Goal: Task Accomplishment & Management: Use online tool/utility

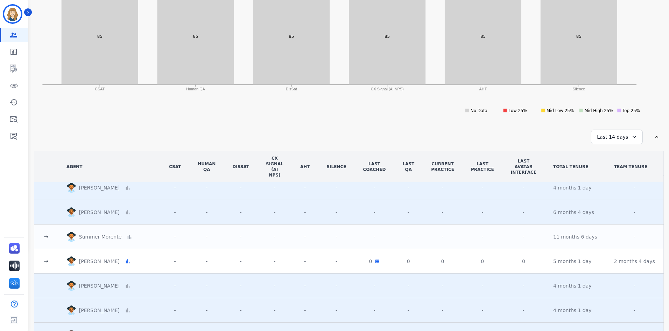
scroll to position [198, 0]
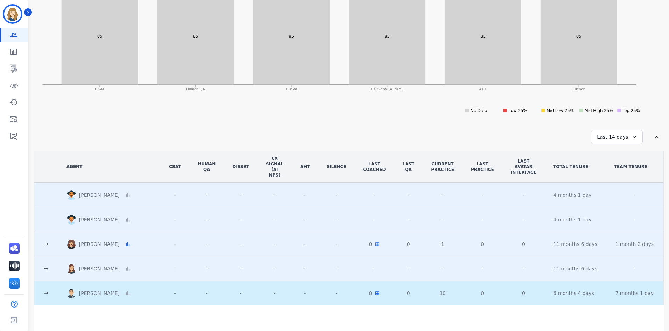
click at [45, 240] on icon at bounding box center [46, 243] width 7 height 7
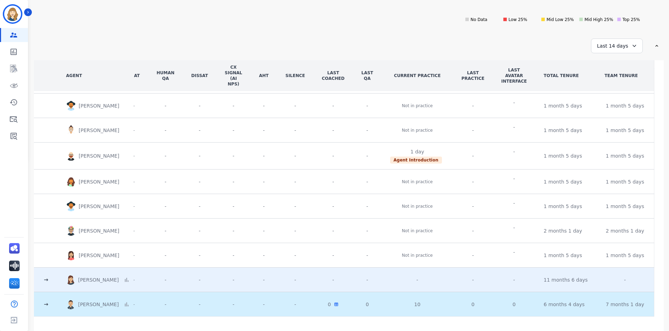
scroll to position [362, 15]
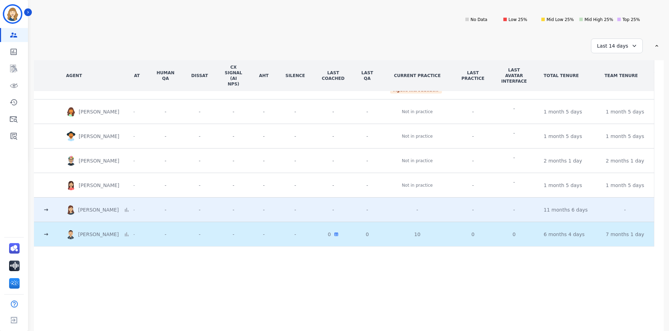
click at [48, 232] on icon at bounding box center [45, 234] width 7 height 7
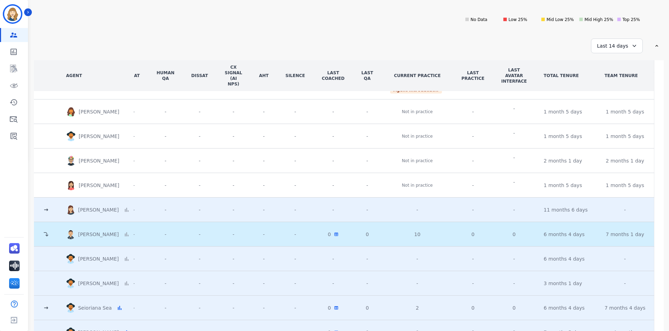
click at [47, 210] on icon at bounding box center [46, 209] width 4 height 3
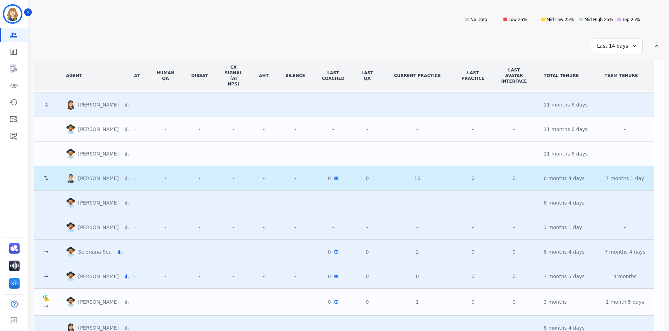
scroll to position [572, 15]
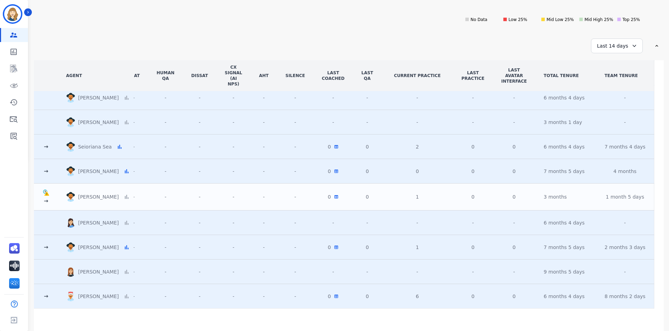
click at [49, 200] on icon at bounding box center [45, 200] width 7 height 7
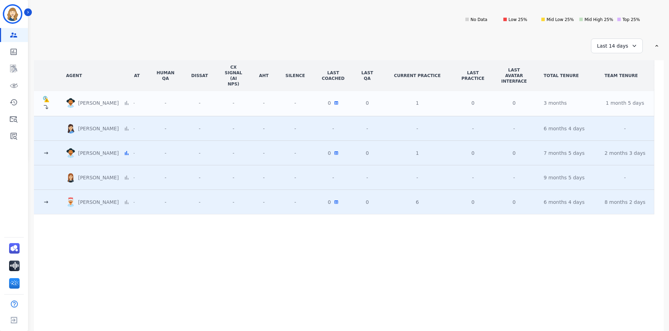
click at [48, 150] on icon at bounding box center [45, 152] width 7 height 7
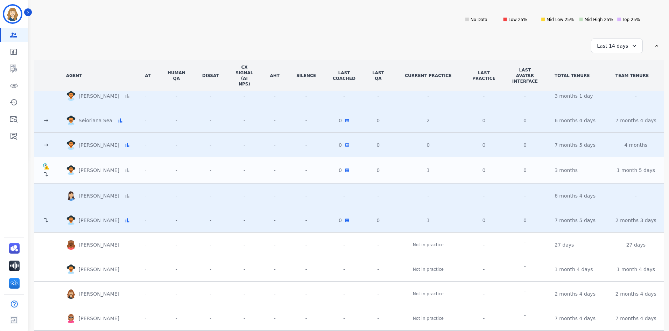
scroll to position [563, 15]
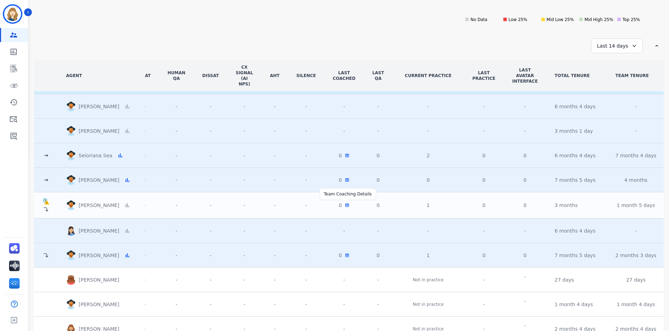
click at [349, 205] on icon at bounding box center [347, 204] width 4 height 3
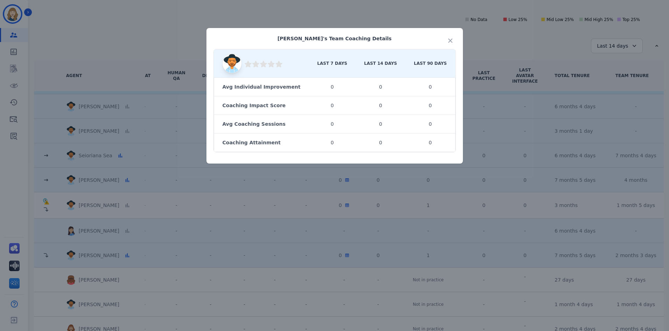
click at [357, 205] on div "Antonith Johnson 's Team Coaching Details Coaching Rating: 0 Last 7 Days Last 1…" at bounding box center [334, 165] width 669 height 331
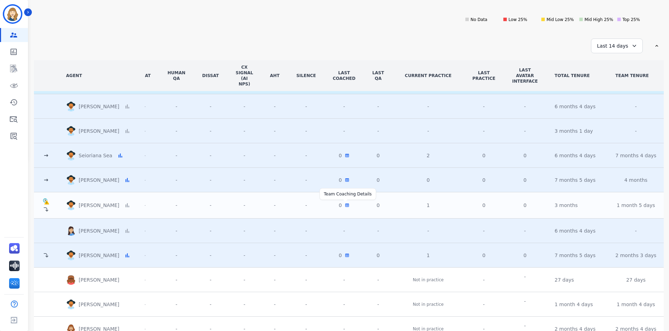
click at [349, 205] on icon at bounding box center [347, 204] width 4 height 3
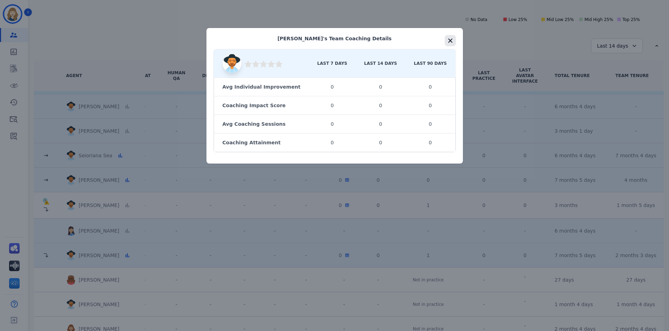
click at [445, 41] on button "button" at bounding box center [450, 40] width 11 height 11
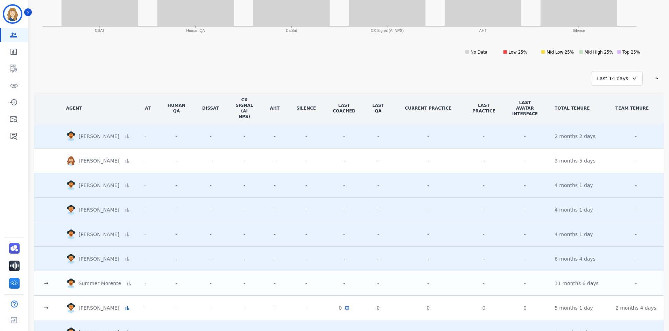
scroll to position [173, 0]
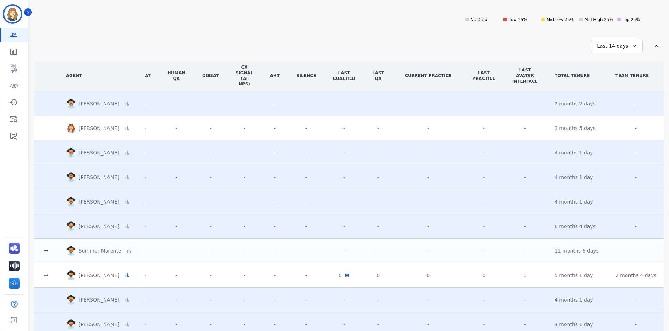
click at [619, 46] on div "Last 14 days" at bounding box center [617, 45] width 52 height 15
click at [618, 65] on li "Custom" at bounding box center [621, 63] width 35 height 7
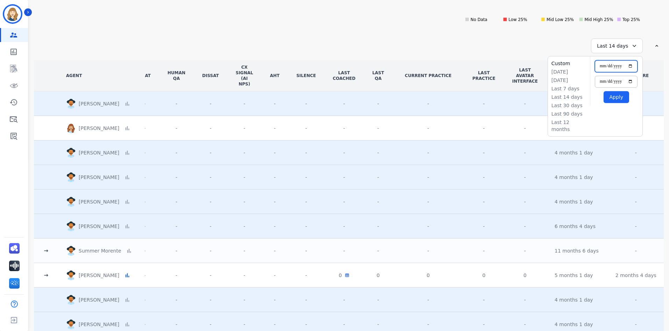
drag, startPoint x: 630, startPoint y: 65, endPoint x: 626, endPoint y: 72, distance: 7.9
click at [631, 65] on input "**********" at bounding box center [616, 66] width 43 height 12
type input "**********"
click at [633, 80] on input "**********" at bounding box center [616, 82] width 43 height 12
type input "**********"
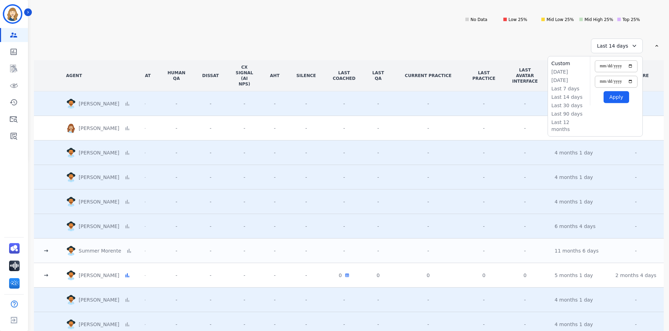
click at [619, 96] on button "Apply" at bounding box center [617, 97] width 26 height 12
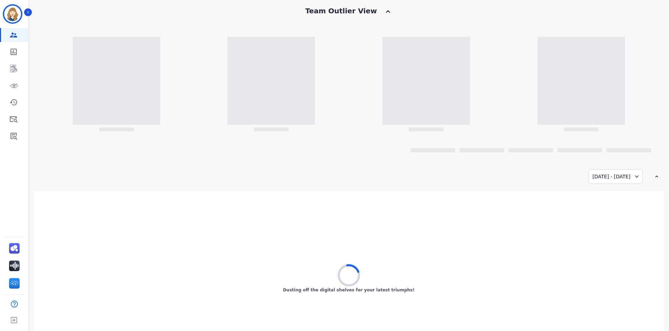
scroll to position [82, 0]
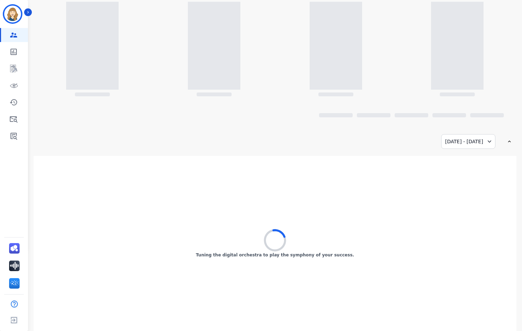
click at [469, 137] on div "08/13/2024 - 12/30/2024" at bounding box center [468, 141] width 54 height 15
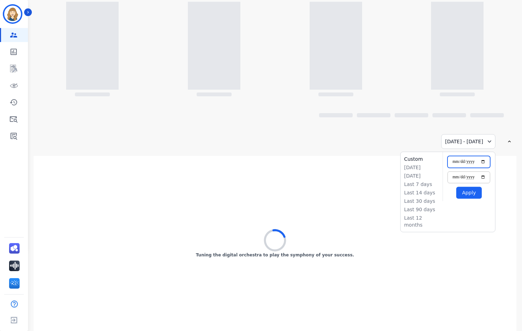
click at [484, 161] on input "**********" at bounding box center [469, 162] width 43 height 12
type input "**********"
click at [392, 133] on div "**********" at bounding box center [275, 60] width 483 height 178
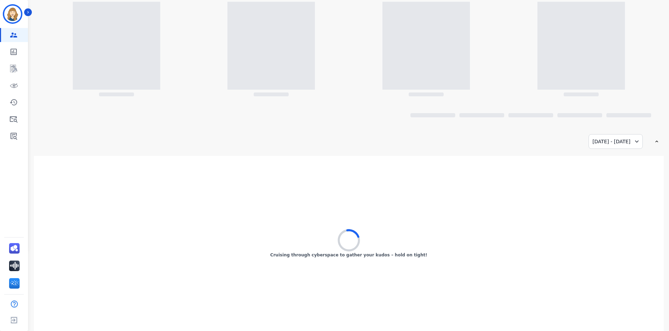
click at [473, 142] on div "**********" at bounding box center [347, 141] width 626 height 15
click at [611, 140] on div "08/13/2024 - 12/30/2024" at bounding box center [616, 141] width 54 height 15
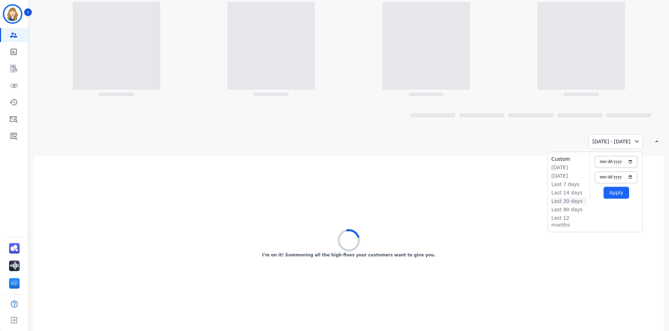
click at [574, 201] on li "Last 30 days" at bounding box center [568, 200] width 35 height 7
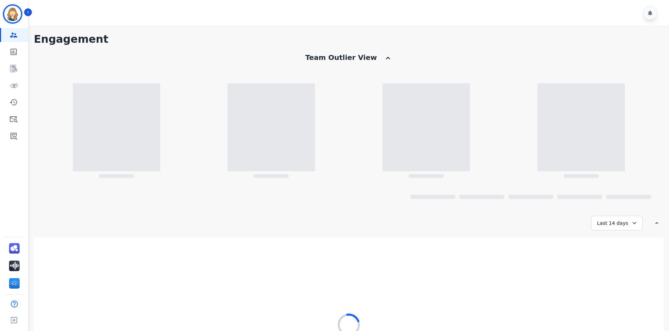
scroll to position [82, 0]
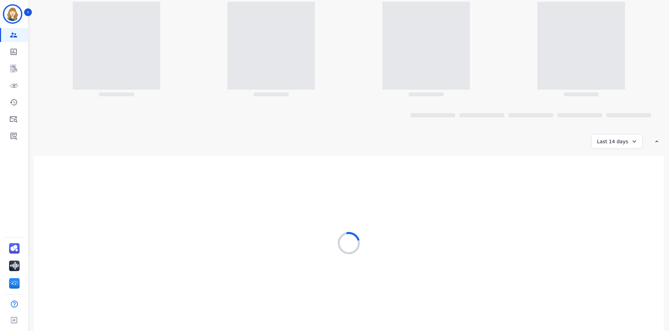
click at [606, 145] on div "Last 14 days" at bounding box center [617, 141] width 52 height 15
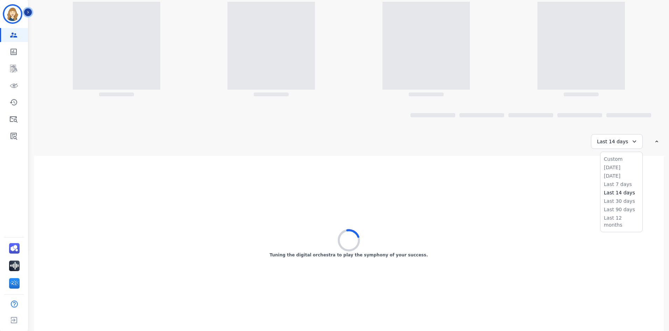
click at [28, 14] on icon "Sidebar" at bounding box center [28, 12] width 5 height 5
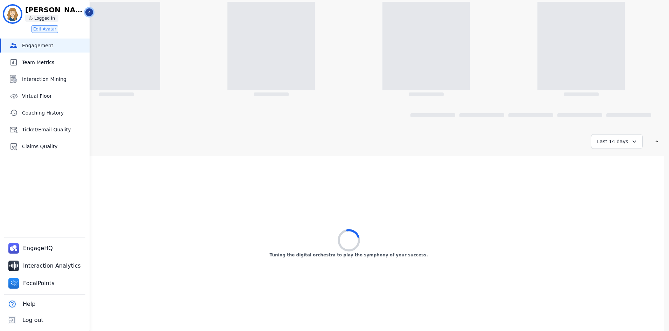
click at [91, 10] on icon "Sidebar" at bounding box center [89, 12] width 5 height 5
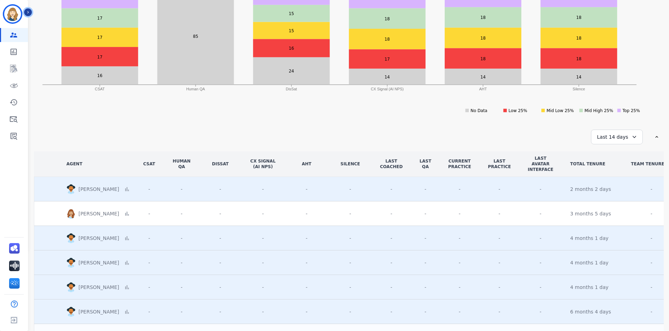
scroll to position [193, 0]
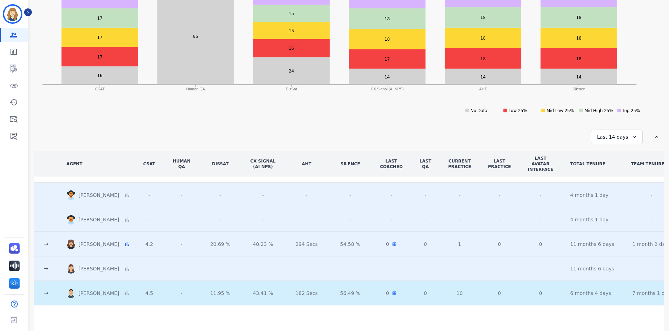
click at [44, 243] on icon at bounding box center [46, 243] width 7 height 7
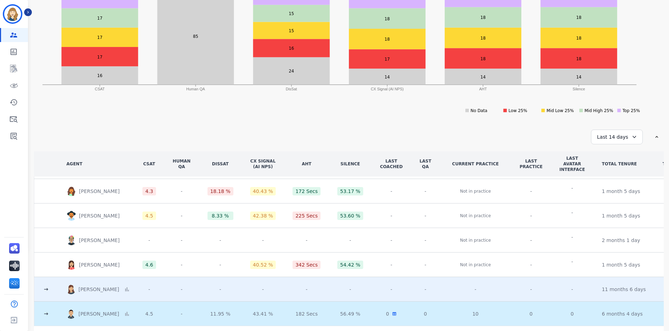
scroll to position [391, 0]
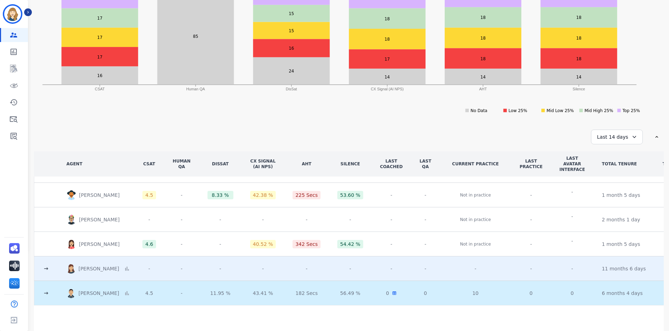
click at [48, 267] on icon at bounding box center [46, 268] width 7 height 7
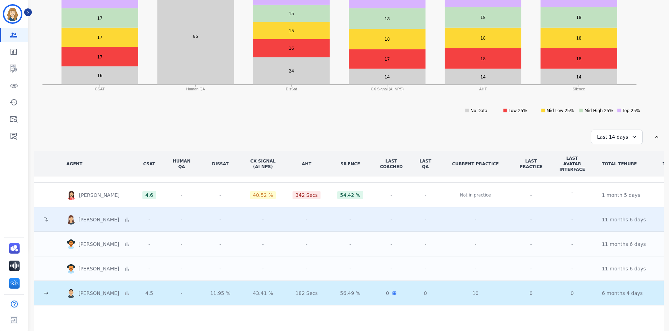
scroll to position [117, 0]
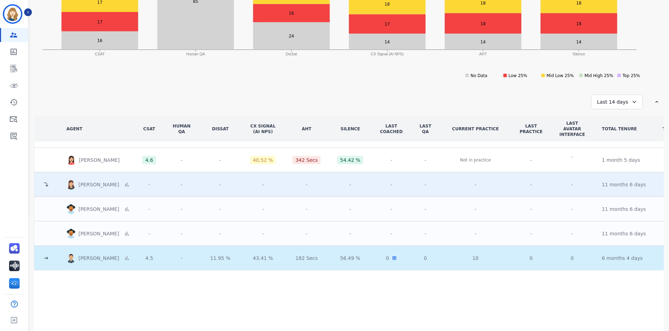
click at [48, 254] on icon at bounding box center [46, 257] width 7 height 7
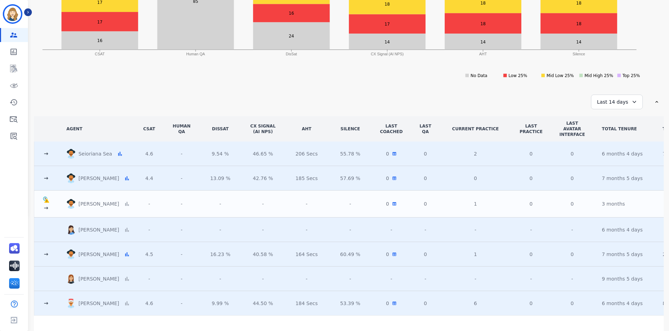
scroll to position [650, 0]
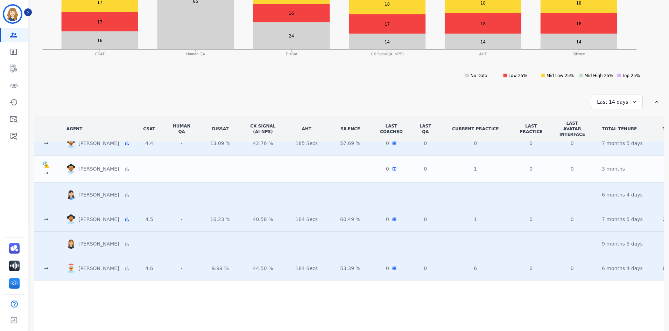
click at [44, 220] on icon at bounding box center [46, 219] width 7 height 7
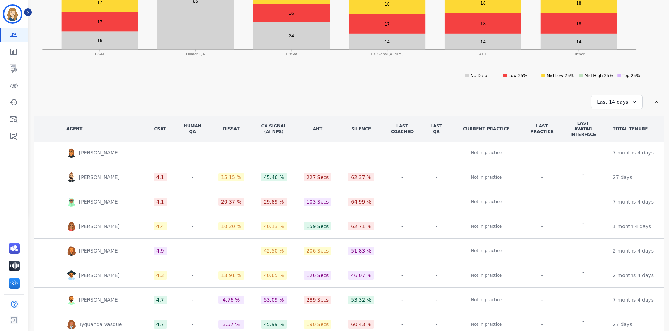
scroll to position [1153, 0]
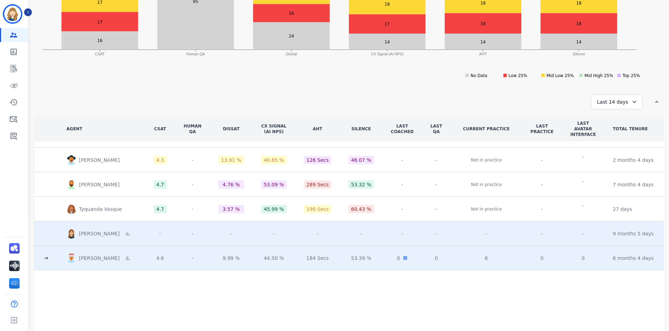
click at [49, 254] on td at bounding box center [46, 258] width 24 height 24
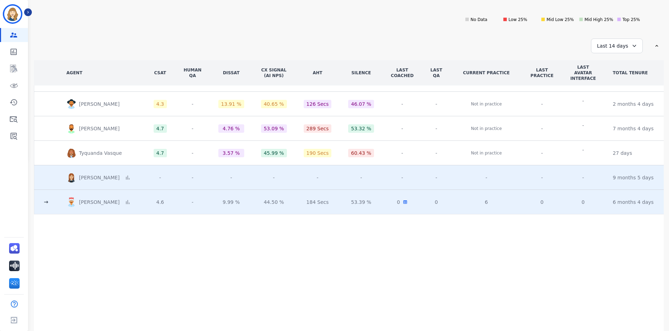
click at [45, 198] on icon at bounding box center [46, 201] width 7 height 7
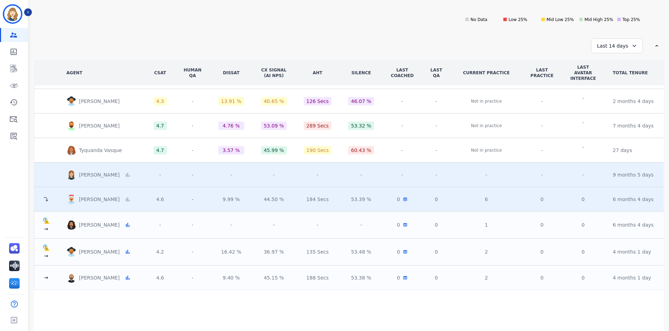
click at [47, 276] on icon at bounding box center [46, 277] width 4 height 3
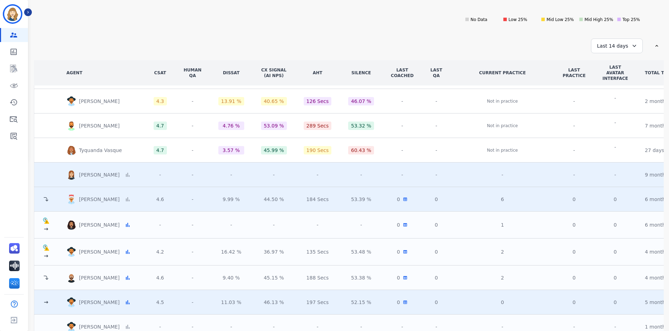
scroll to position [1293, 0]
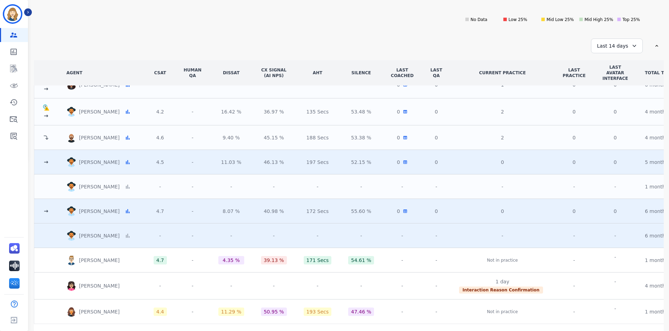
click at [47, 210] on icon at bounding box center [46, 210] width 4 height 3
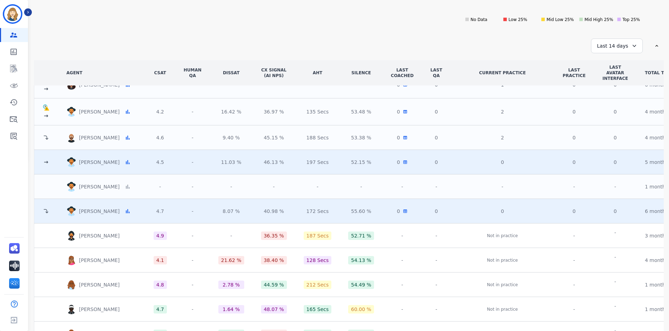
click at [46, 166] on td at bounding box center [46, 162] width 24 height 24
click at [46, 161] on icon at bounding box center [46, 162] width 7 height 7
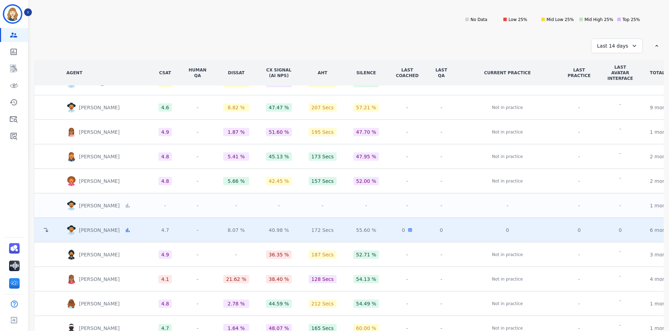
scroll to position [1718, 0]
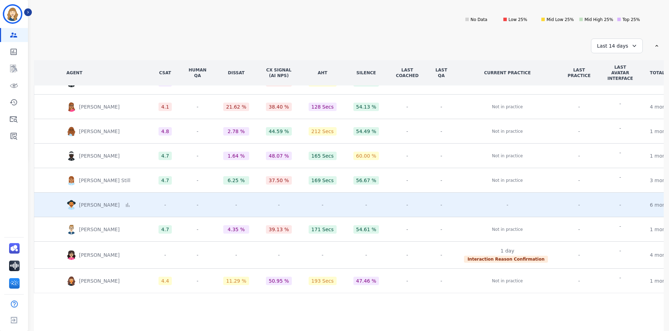
click at [435, 130] on div "-" at bounding box center [441, 131] width 12 height 7
click at [70, 130] on img at bounding box center [71, 131] width 10 height 10
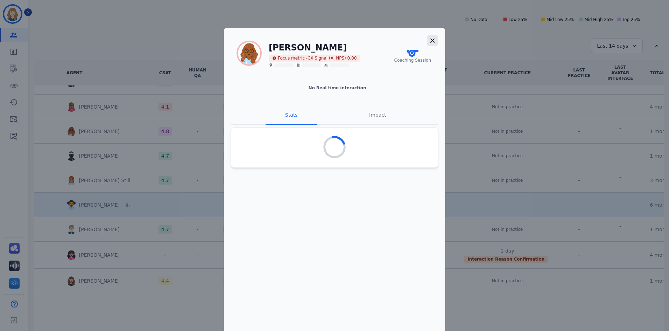
click at [430, 39] on icon "button" at bounding box center [432, 40] width 4 height 4
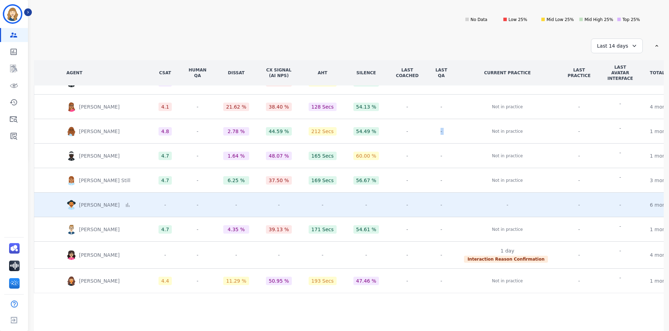
click at [435, 131] on div "-" at bounding box center [441, 131] width 12 height 7
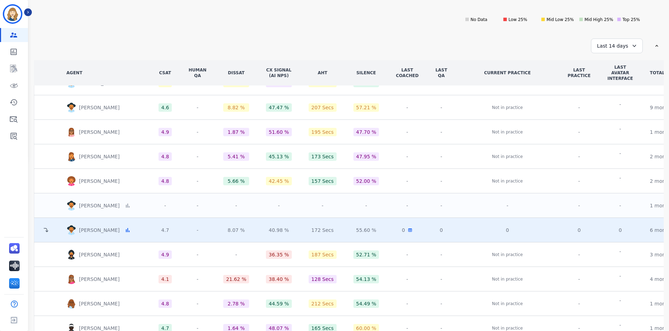
click at [427, 182] on td "-" at bounding box center [441, 181] width 29 height 24
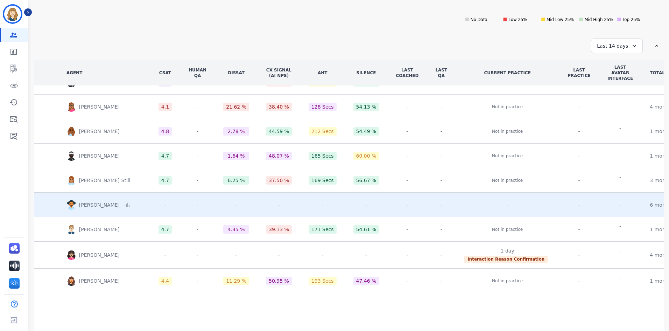
click at [427, 163] on td "-" at bounding box center [441, 155] width 29 height 24
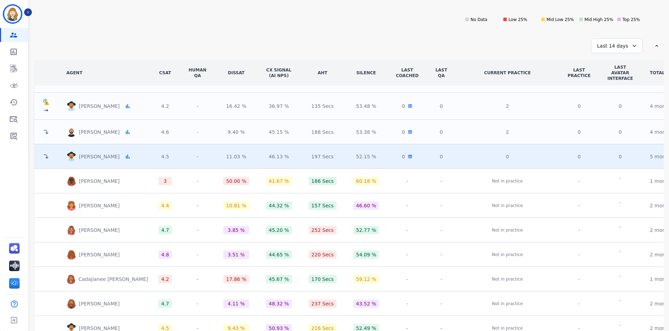
scroll to position [1264, 0]
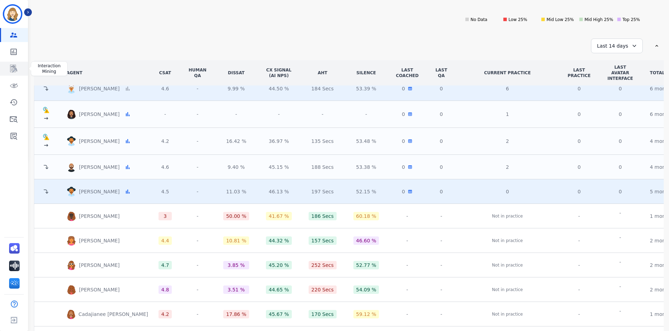
click at [15, 71] on icon "Sidebar" at bounding box center [13, 68] width 8 height 8
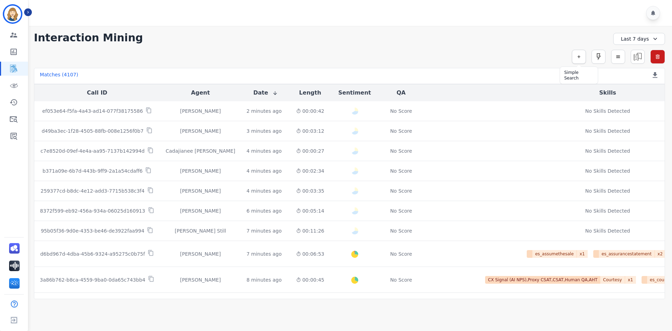
click at [580, 58] on icon "button" at bounding box center [578, 56] width 5 height 5
click at [508, 75] on input "selected options" at bounding box center [480, 75] width 87 height 7
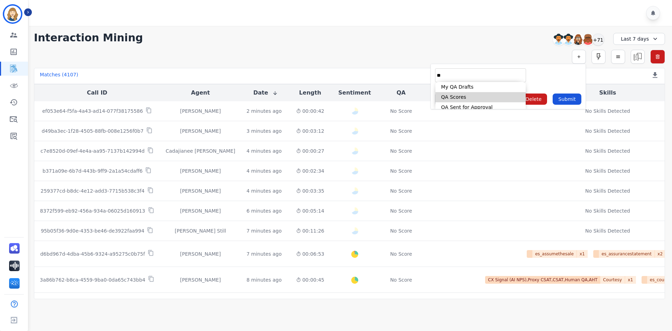
type input "**"
click at [469, 99] on li "QA Scores" at bounding box center [480, 97] width 90 height 10
type input "**********"
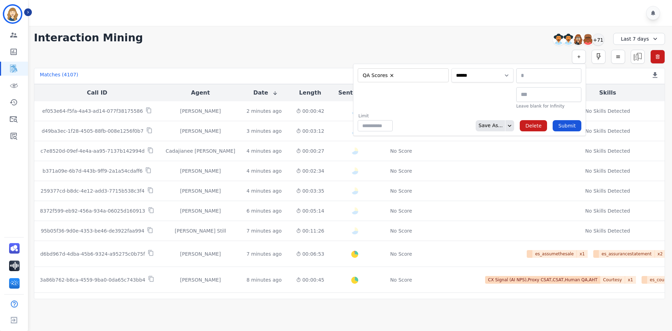
click at [473, 79] on select "**********" at bounding box center [482, 75] width 62 height 14
select select "******"
click at [513, 68] on select "**********" at bounding box center [482, 75] width 62 height 14
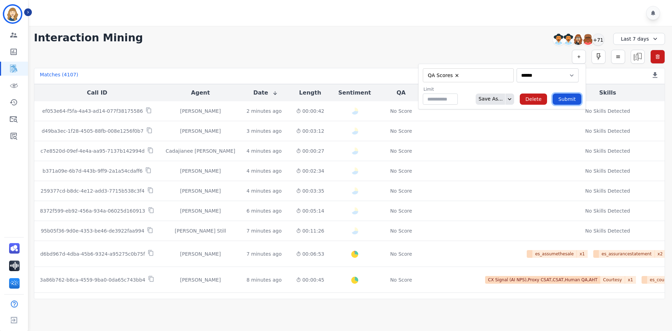
click at [570, 99] on button "Submit" at bounding box center [567, 98] width 29 height 11
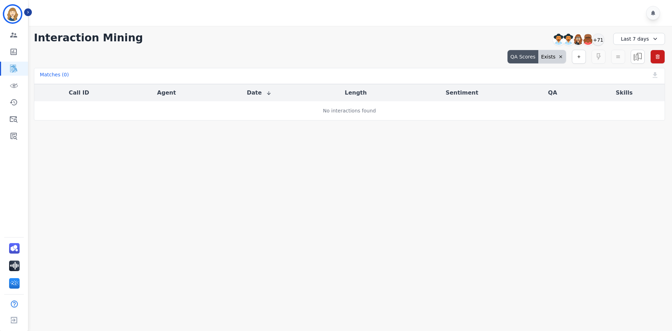
click at [627, 39] on div "Last 7 days" at bounding box center [639, 39] width 52 height 12
click at [634, 90] on li "Last 14 days" at bounding box center [643, 88] width 35 height 7
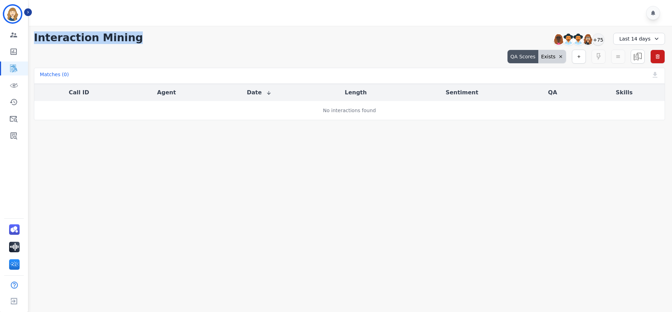
drag, startPoint x: 203, startPoint y: 39, endPoint x: 154, endPoint y: 0, distance: 62.3
click at [200, 20] on div "**********" at bounding box center [349, 156] width 645 height 312
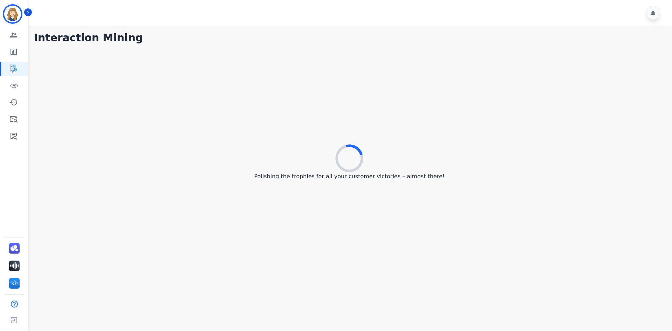
click at [400, 114] on div "Polishing the trophies for all your customer victories – almost there!" at bounding box center [349, 163] width 631 height 232
click at [32, 14] on div at bounding box center [351, 13] width 645 height 26
click at [28, 11] on icon "Sidebar" at bounding box center [28, 12] width 5 height 5
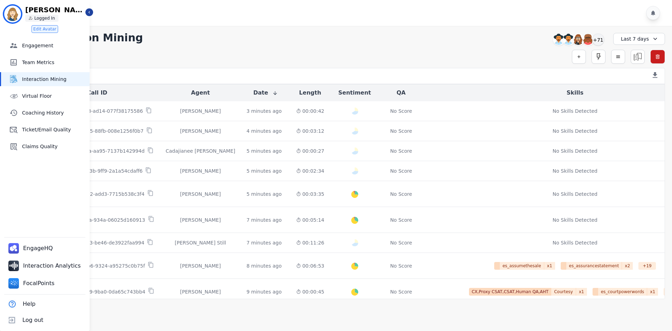
click at [620, 40] on div "Last 7 days" at bounding box center [639, 39] width 52 height 12
click at [640, 98] on li "Last 30 days" at bounding box center [643, 96] width 35 height 7
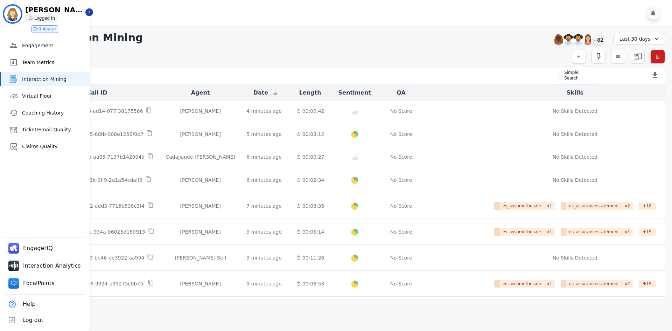
click at [578, 54] on icon "button" at bounding box center [578, 56] width 5 height 5
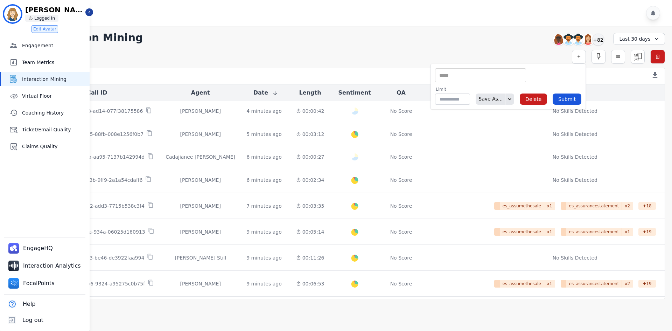
click at [498, 75] on input "selected options" at bounding box center [480, 75] width 87 height 7
type input "**"
click at [467, 96] on li "QA Scores" at bounding box center [480, 97] width 90 height 10
type input "**********"
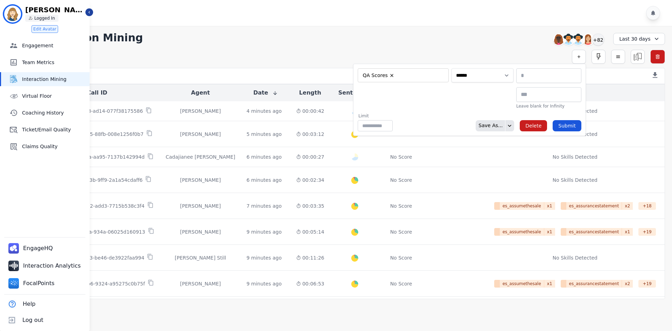
click at [477, 76] on select "**********" at bounding box center [482, 75] width 62 height 14
select select "******"
click at [513, 68] on select "**********" at bounding box center [482, 75] width 62 height 14
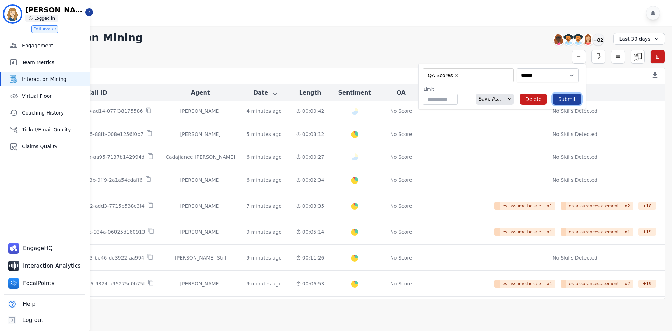
click at [570, 100] on button "Submit" at bounding box center [567, 98] width 29 height 11
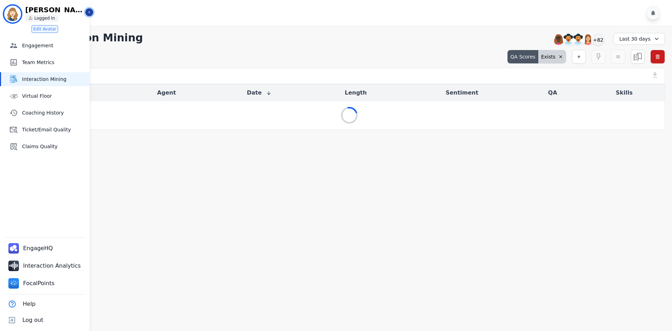
click at [91, 11] on icon "Sidebar" at bounding box center [89, 12] width 5 height 5
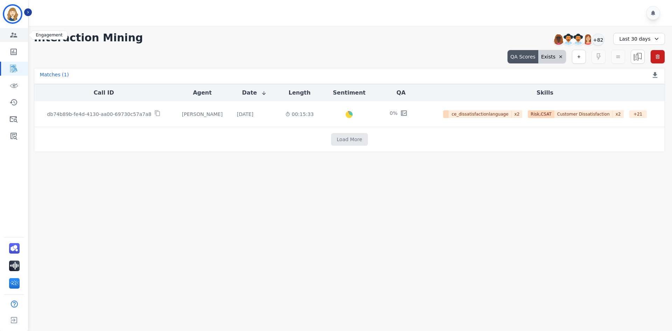
click at [9, 37] on link "Sidebar" at bounding box center [14, 35] width 27 height 14
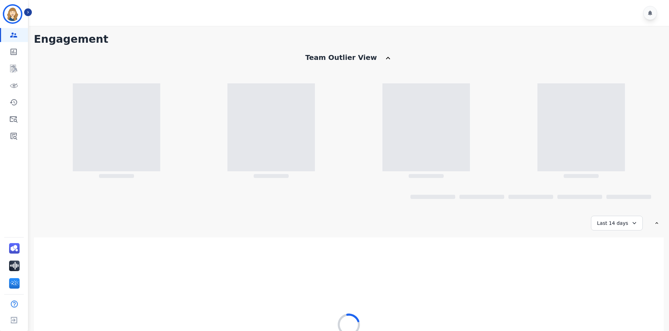
scroll to position [82, 0]
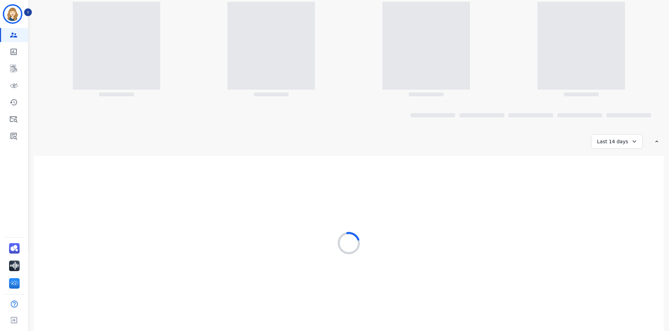
click at [621, 138] on div "Last 14 days" at bounding box center [617, 141] width 52 height 15
click at [615, 199] on li "Last 30 days" at bounding box center [621, 200] width 35 height 7
click at [31, 14] on button "Icon description" at bounding box center [28, 12] width 8 height 8
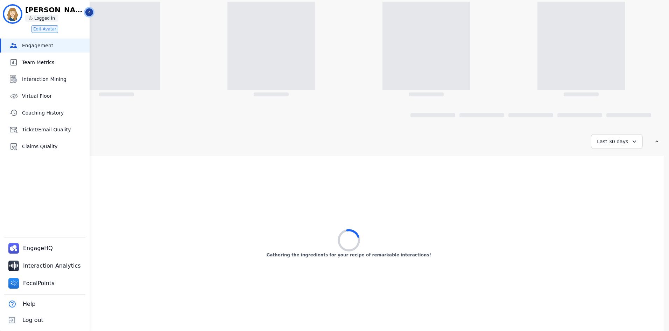
click at [90, 15] on button "Icon description" at bounding box center [89, 12] width 8 height 8
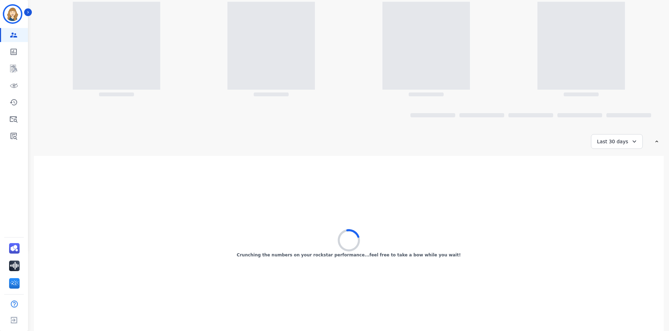
click at [402, 173] on div "Crunching the numbers on your rockstar performance...feel free to take a bow wh…" at bounding box center [349, 243] width 630 height 175
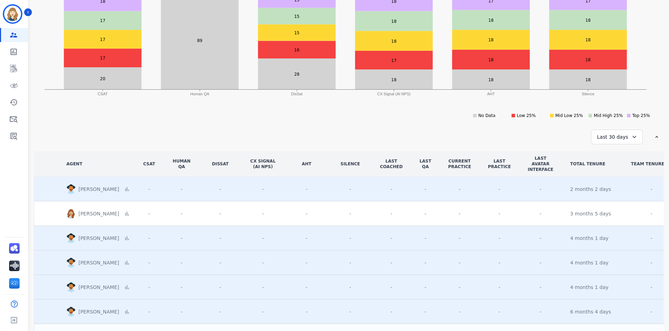
click at [10, 196] on div "[PERSON_NAME] ID: [PERSON_NAME] Engagement Team Metrics Interaction Mining Virt…" at bounding box center [14, 165] width 28 height 331
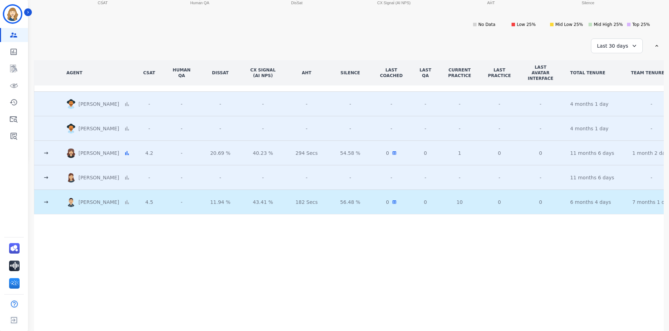
scroll to position [123, 0]
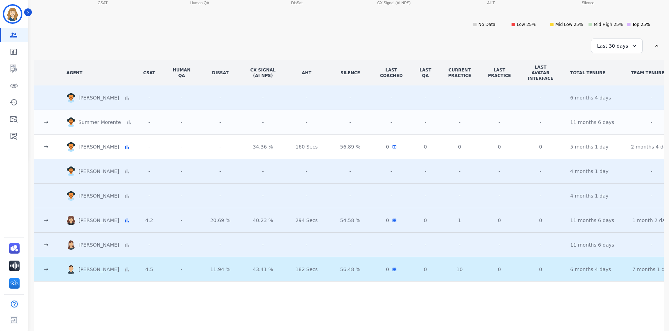
click at [49, 267] on icon at bounding box center [46, 269] width 7 height 7
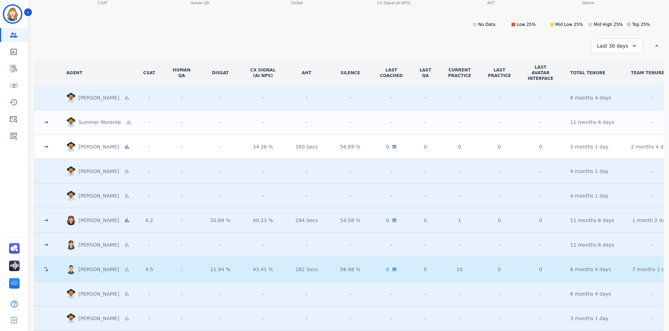
click at [48, 243] on icon at bounding box center [46, 244] width 7 height 7
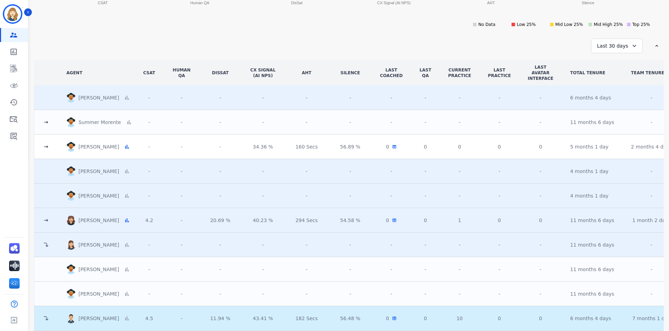
click at [51, 222] on td at bounding box center [46, 220] width 24 height 24
click at [46, 217] on icon at bounding box center [46, 220] width 7 height 7
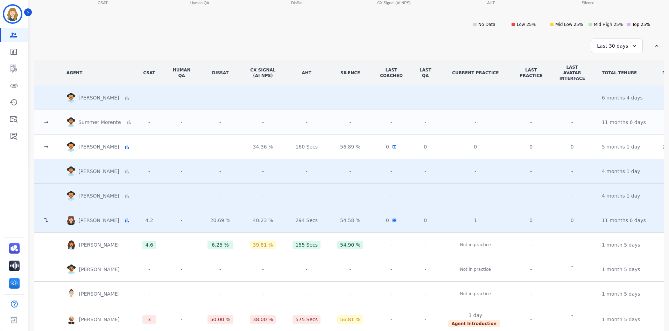
click at [52, 221] on td at bounding box center [46, 220] width 24 height 24
click at [48, 144] on icon at bounding box center [46, 146] width 7 height 7
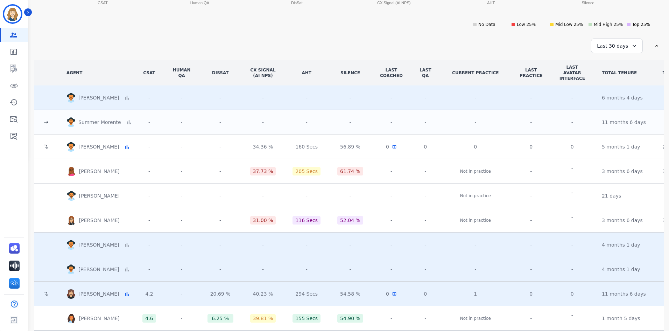
click at [45, 121] on icon at bounding box center [46, 122] width 7 height 7
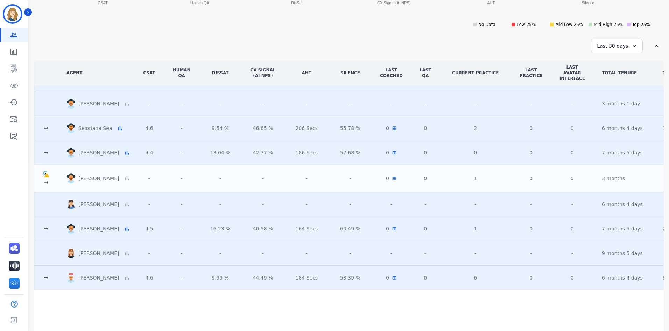
scroll to position [753, 0]
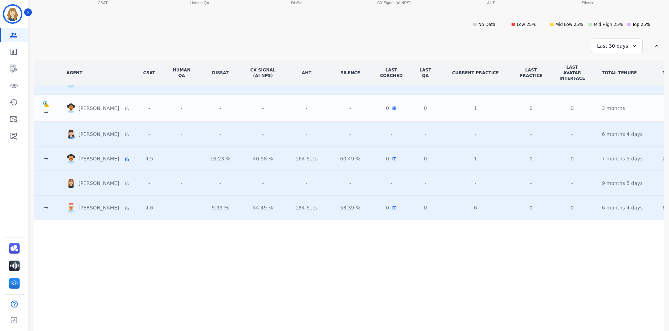
click at [44, 163] on td at bounding box center [46, 158] width 24 height 24
click at [45, 160] on icon at bounding box center [46, 158] width 7 height 7
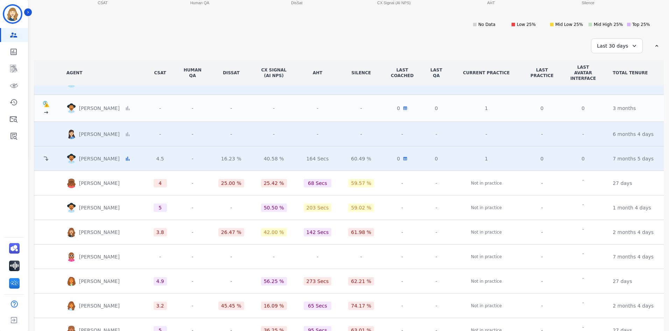
click at [46, 113] on icon at bounding box center [46, 112] width 7 height 7
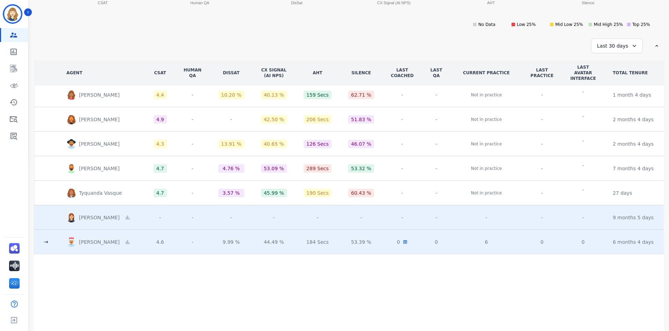
click at [49, 240] on icon at bounding box center [46, 241] width 7 height 7
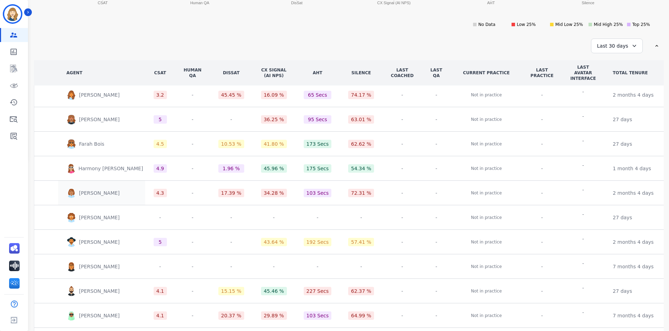
scroll to position [683, 0]
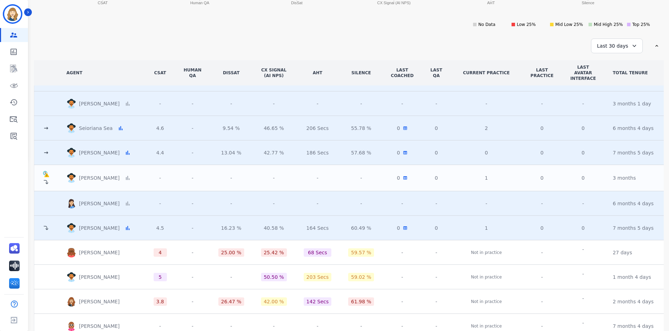
click at [48, 154] on icon at bounding box center [46, 152] width 7 height 7
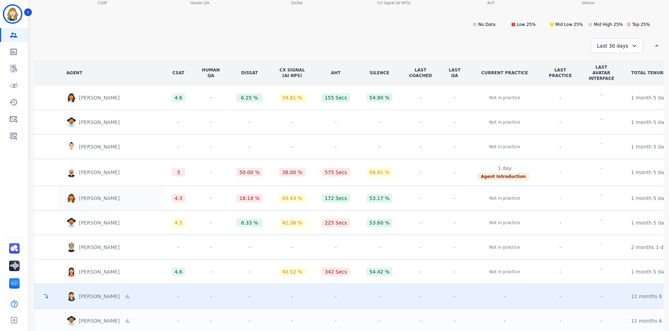
scroll to position [263, 0]
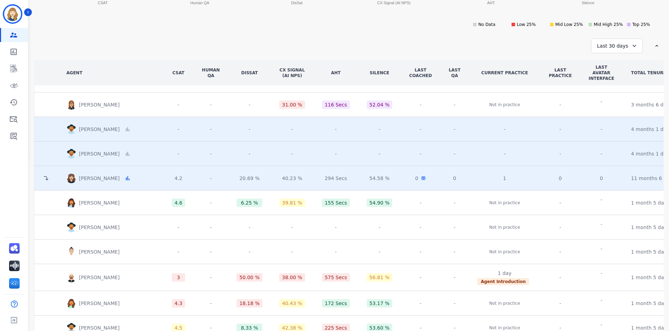
click at [48, 179] on icon at bounding box center [46, 178] width 5 height 4
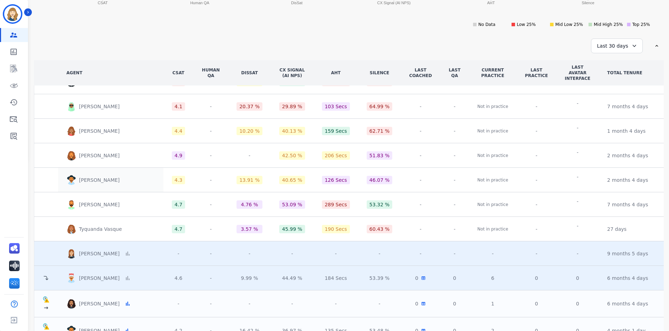
scroll to position [1627, 0]
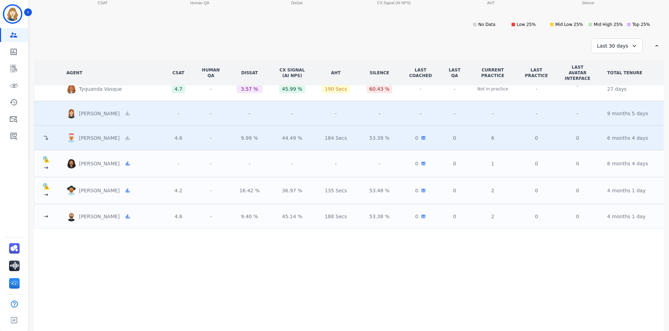
click at [47, 167] on icon at bounding box center [46, 167] width 7 height 7
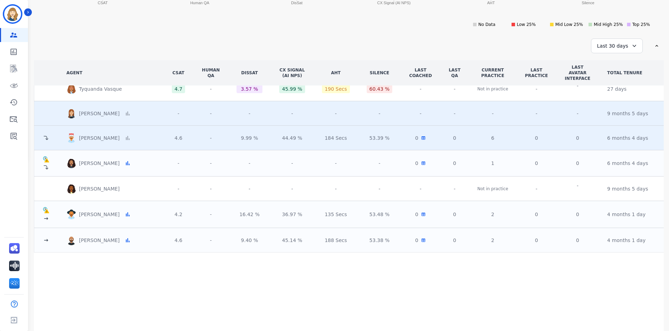
click at [47, 166] on icon at bounding box center [46, 167] width 5 height 4
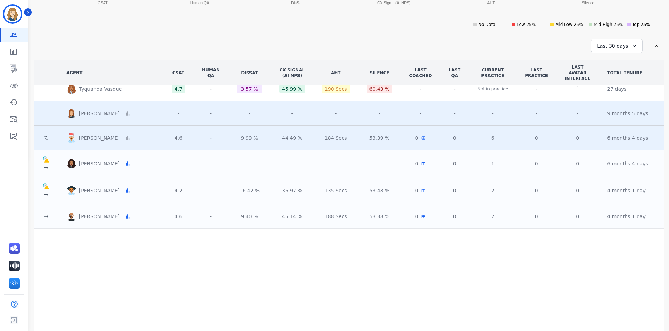
click at [49, 194] on icon at bounding box center [46, 194] width 7 height 7
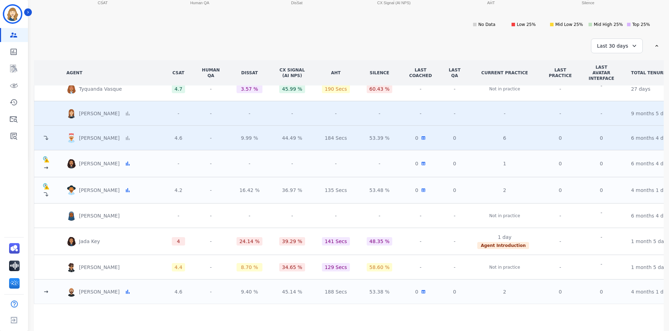
click at [48, 195] on icon at bounding box center [46, 194] width 5 height 4
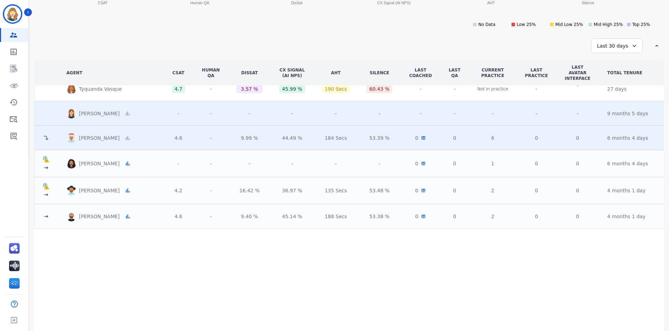
click at [45, 213] on icon at bounding box center [46, 216] width 7 height 7
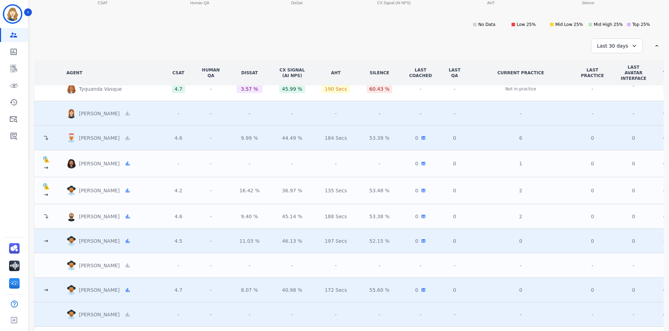
scroll to position [1697, 0]
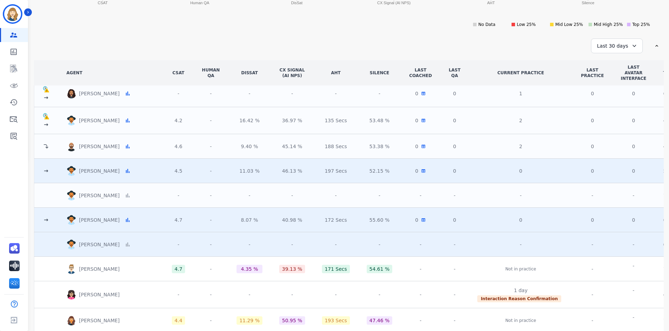
click at [48, 170] on icon at bounding box center [46, 170] width 7 height 7
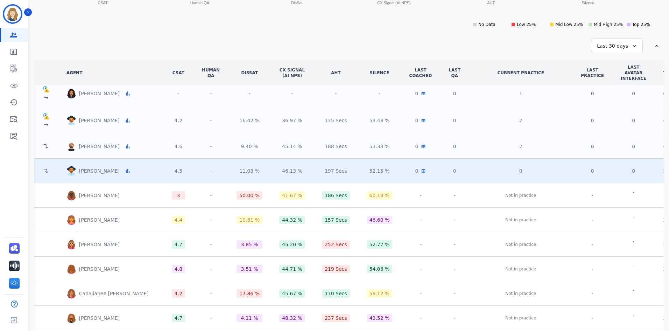
scroll to position [1907, 0]
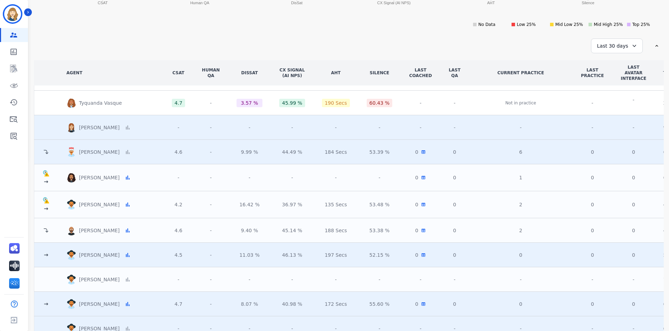
click at [43, 251] on button at bounding box center [46, 254] width 7 height 7
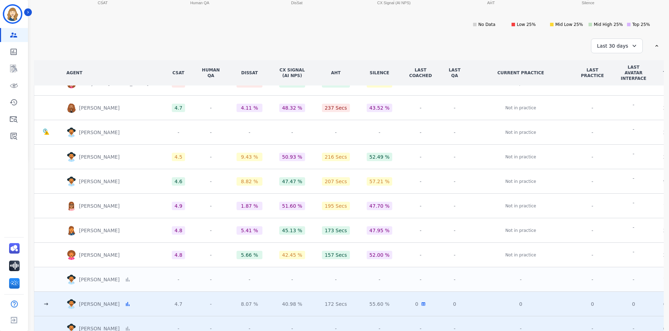
scroll to position [2034, 0]
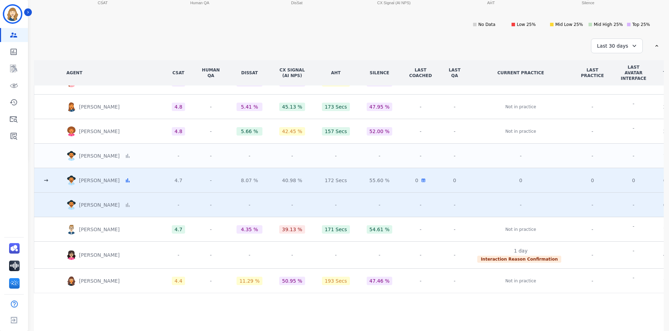
click at [46, 180] on icon at bounding box center [46, 180] width 7 height 7
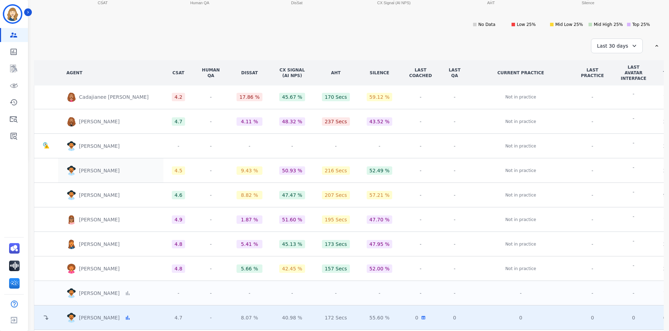
scroll to position [2090, 0]
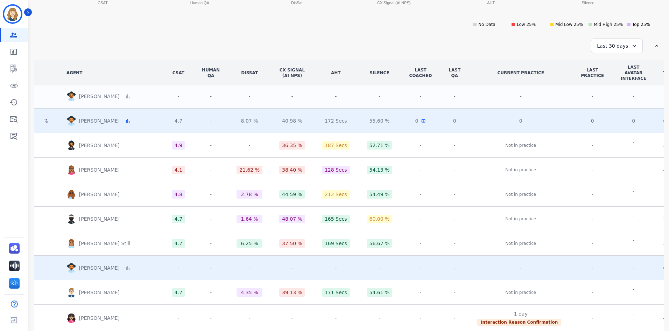
click at [449, 196] on div "-" at bounding box center [455, 194] width 12 height 7
click at [14, 74] on link "Sidebar" at bounding box center [14, 69] width 27 height 14
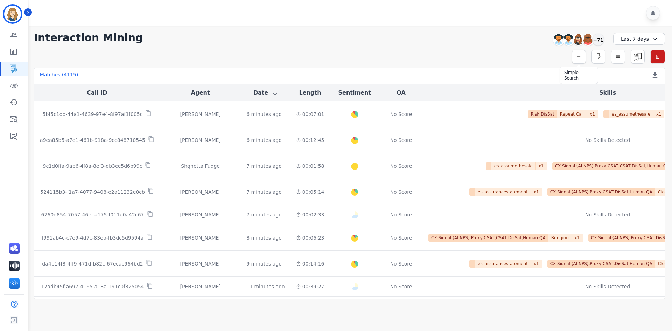
click at [572, 58] on button "button" at bounding box center [579, 57] width 14 height 14
click at [472, 77] on input "selected options" at bounding box center [480, 75] width 87 height 7
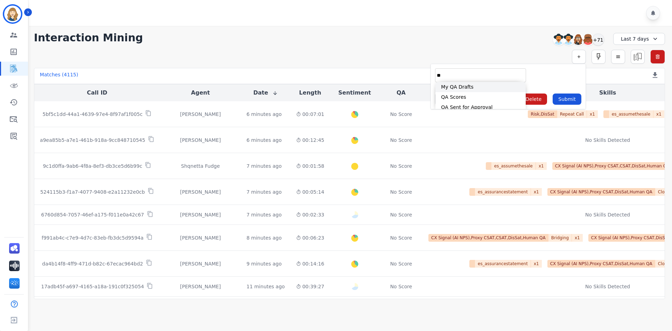
type input "**"
click at [479, 92] on li "My QA Drafts" at bounding box center [480, 87] width 90 height 10
type input "**********"
drag, startPoint x: 479, startPoint y: 92, endPoint x: 470, endPoint y: 75, distance: 18.6
click at [478, 91] on div "Limit ** Save As... Delete Submit" at bounding box center [504, 95] width 156 height 18
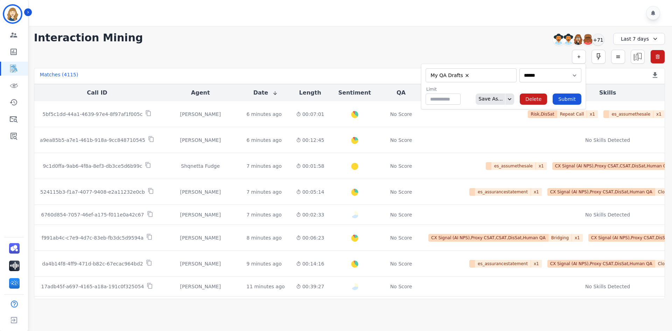
drag, startPoint x: 464, startPoint y: 74, endPoint x: 460, endPoint y: 77, distance: 4.7
type input "**"
click at [460, 77] on input "selected options" at bounding box center [480, 75] width 87 height 7
type input "**"
click at [461, 93] on li "QA Scores" at bounding box center [480, 97] width 90 height 10
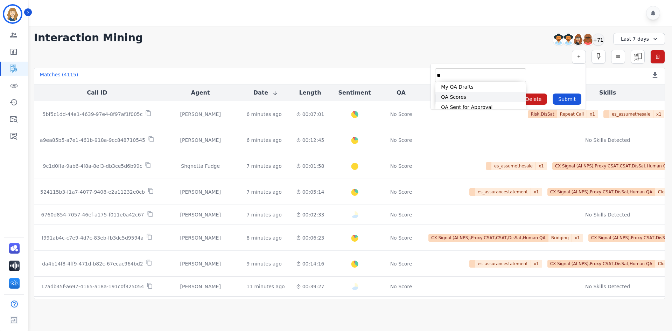
type input "**********"
select select "******"
click at [534, 78] on select "**********" at bounding box center [547, 75] width 62 height 14
click at [570, 96] on button "Submit" at bounding box center [567, 98] width 29 height 11
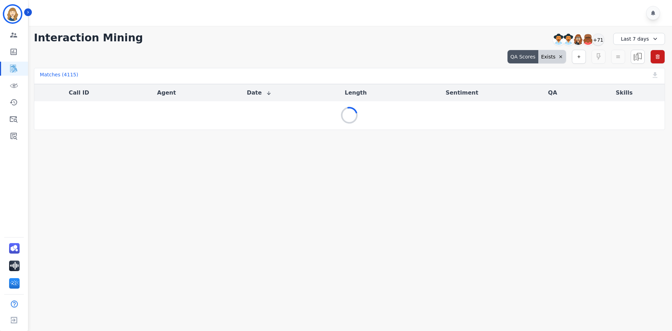
click at [628, 41] on div "Last 7 days" at bounding box center [639, 39] width 52 height 12
click at [634, 97] on li "Last 30 days" at bounding box center [643, 96] width 35 height 7
